Goal: Transaction & Acquisition: Purchase product/service

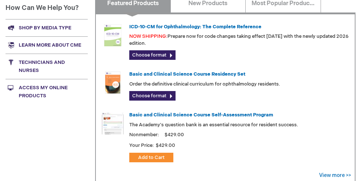
scroll to position [297, 0]
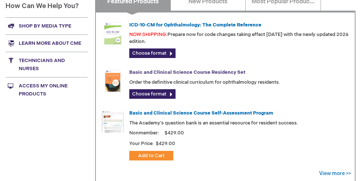
click at [185, 70] on link "Basic and Clinical Science Course Residency Set" at bounding box center [187, 72] width 116 height 6
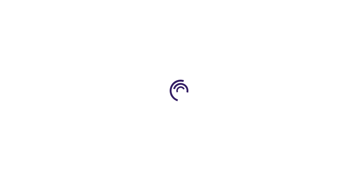
type input "0"
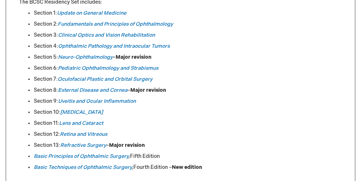
scroll to position [397, 0]
click at [79, 110] on em "[MEDICAL_DATA]" at bounding box center [81, 112] width 43 height 6
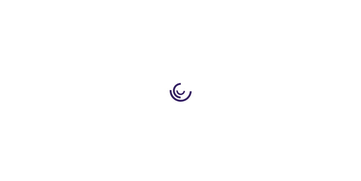
type input "0"
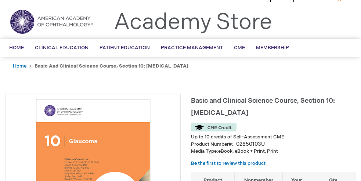
scroll to position [14, 0]
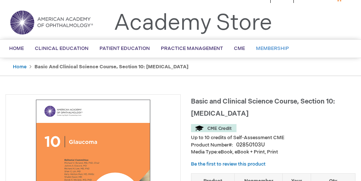
click at [278, 48] on span "Membership" at bounding box center [272, 49] width 33 height 6
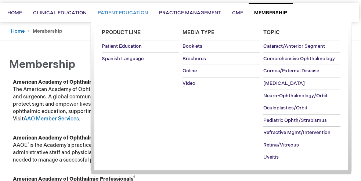
scroll to position [52, 1]
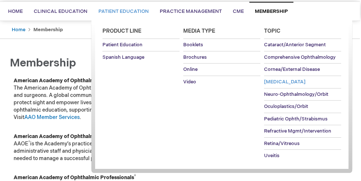
click at [280, 81] on span "[MEDICAL_DATA]" at bounding box center [285, 82] width 42 height 6
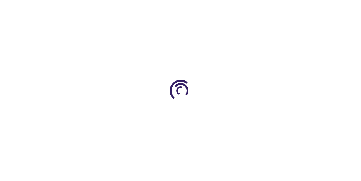
scroll to position [14, 0]
type input "0"
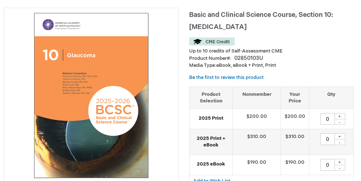
scroll to position [103, 2]
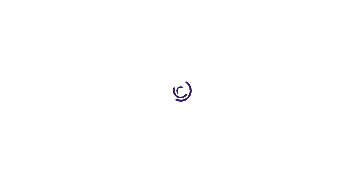
scroll to position [397, 0]
type input "0"
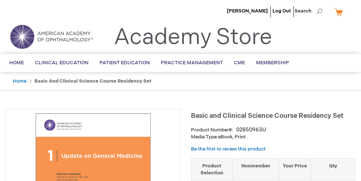
scroll to position [0, 0]
click at [264, 62] on span "Membership" at bounding box center [272, 63] width 33 height 6
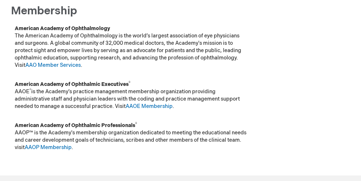
scroll to position [106, 0]
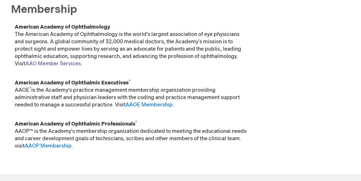
click at [66, 62] on link "AAO Member Services" at bounding box center [53, 64] width 56 height 6
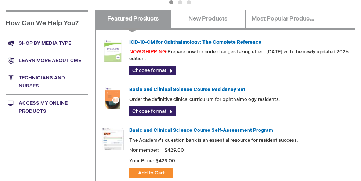
scroll to position [279, 0]
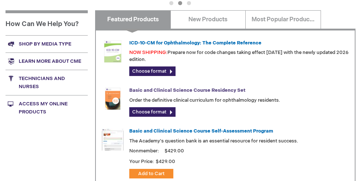
click at [203, 87] on link "Basic and Clinical Science Course Residency Set" at bounding box center [187, 90] width 116 height 6
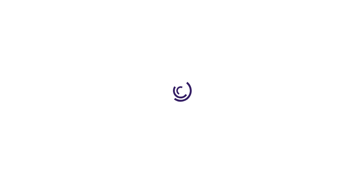
type input "0"
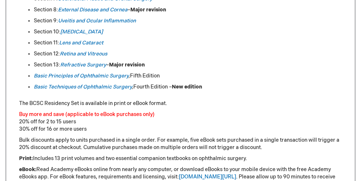
scroll to position [479, 0]
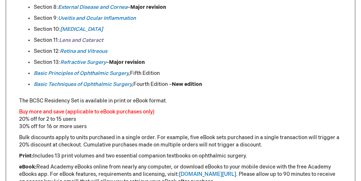
click at [93, 39] on em "Lens and Cataract" at bounding box center [81, 40] width 44 height 6
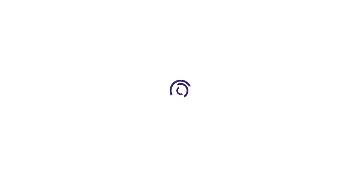
type input "0"
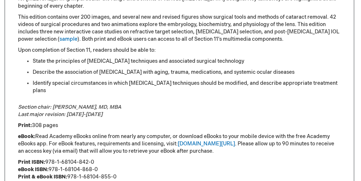
scroll to position [428, 1]
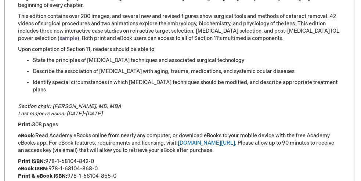
click at [60, 37] on link "sample" at bounding box center [69, 38] width 18 height 6
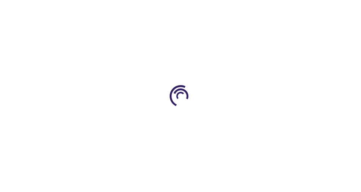
scroll to position [3, 0]
type input "0"
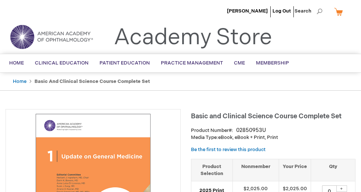
scroll to position [0, 0]
click at [16, 62] on span "Home" at bounding box center [16, 63] width 15 height 6
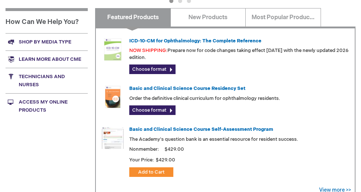
scroll to position [280, 0]
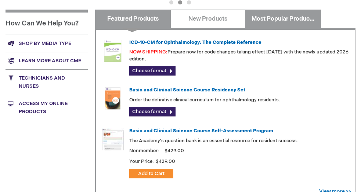
click at [296, 14] on link "Most Popular Products" at bounding box center [284, 19] width 76 height 18
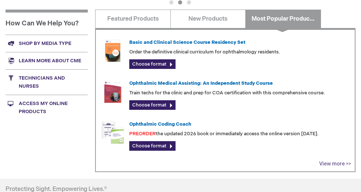
click at [340, 161] on link "View more >>" at bounding box center [335, 163] width 32 height 6
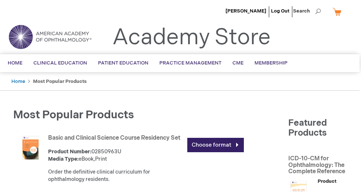
scroll to position [0, 1]
click at [265, 62] on span "Membership" at bounding box center [271, 63] width 33 height 6
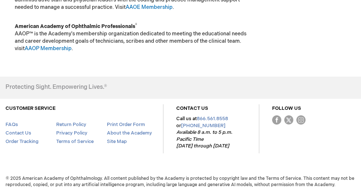
scroll to position [203, 0]
